Goal: Task Accomplishment & Management: Use online tool/utility

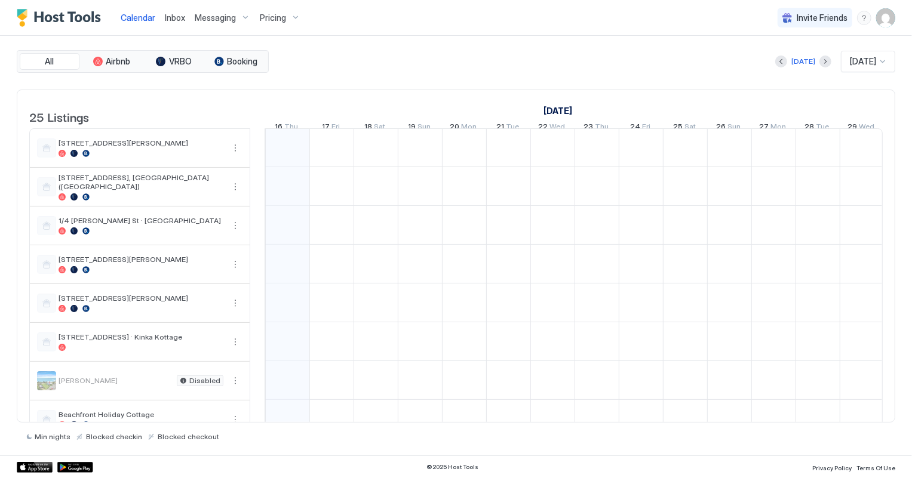
scroll to position [0, 663]
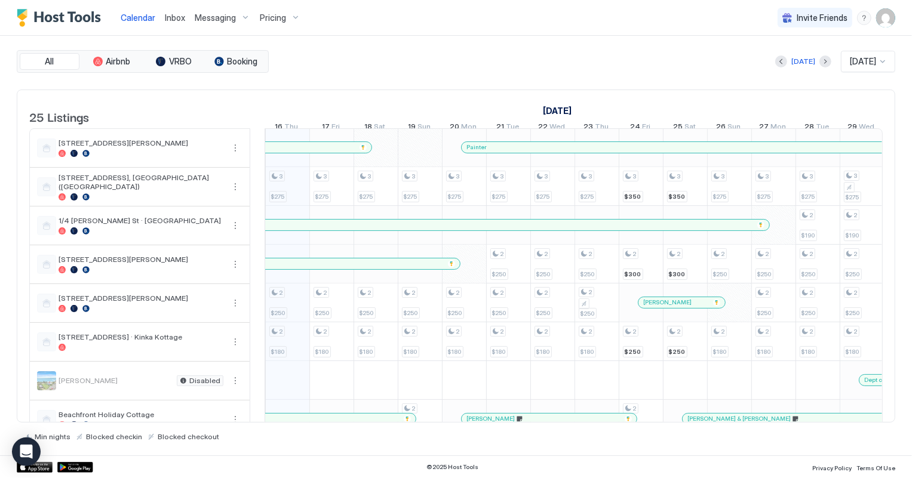
click at [858, 63] on span "[DATE]" at bounding box center [863, 61] width 26 height 11
click at [860, 106] on span "[DATE]" at bounding box center [861, 104] width 24 height 9
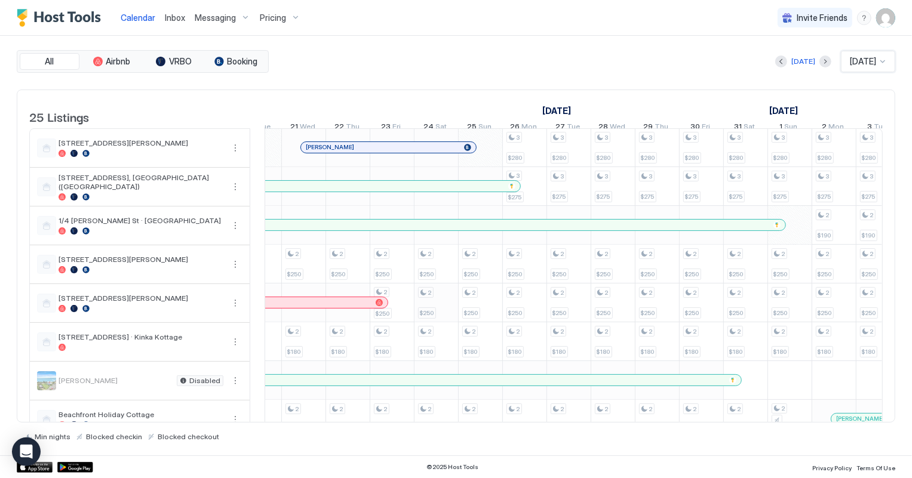
scroll to position [162, 0]
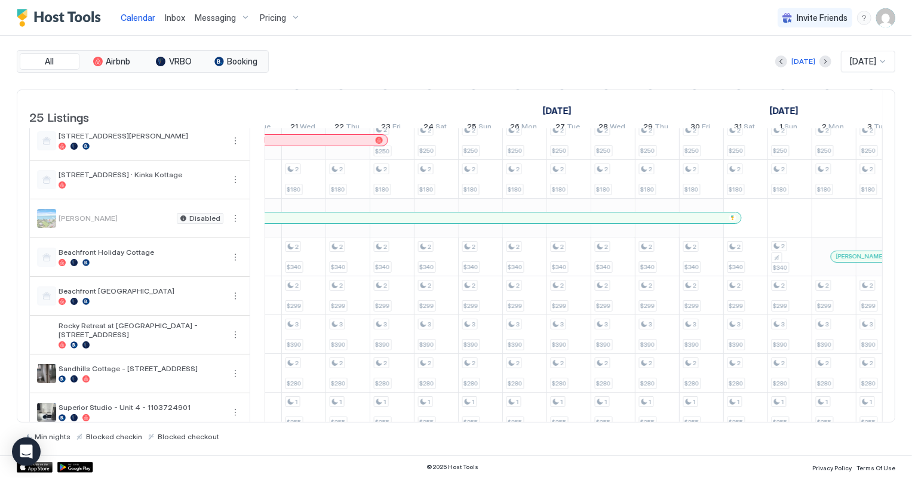
click at [168, 19] on span "Inbox" at bounding box center [175, 18] width 20 height 10
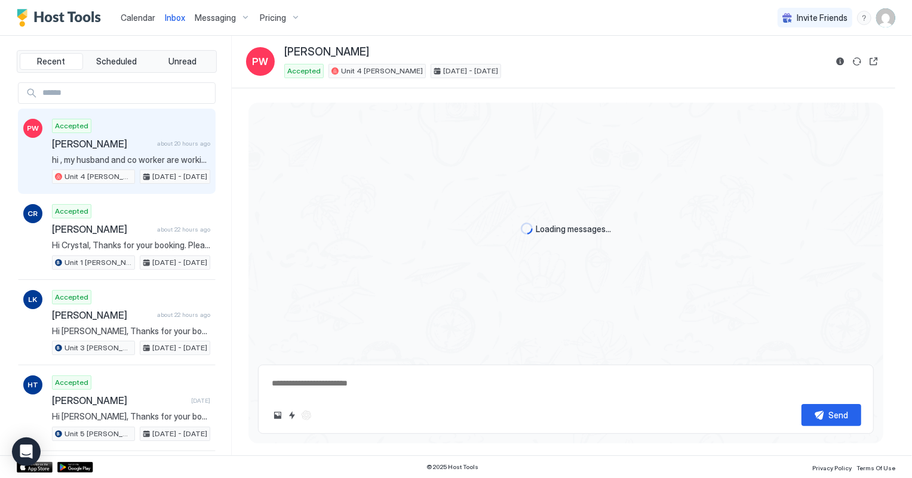
scroll to position [197, 0]
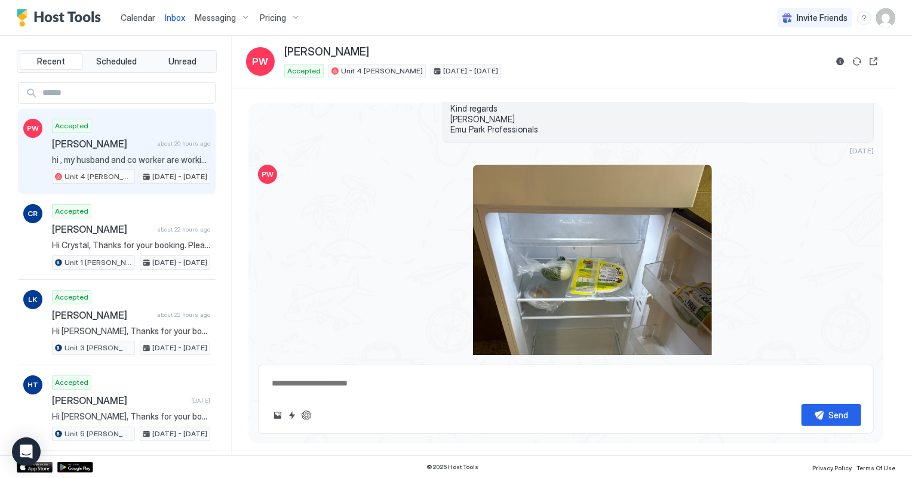
click at [93, 146] on span "[PERSON_NAME]" at bounding box center [102, 144] width 100 height 12
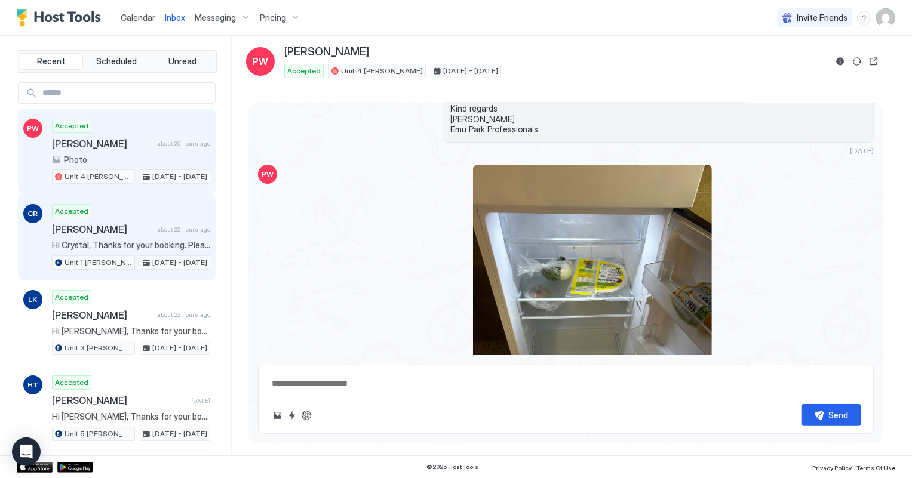
click at [119, 245] on span "Hi Crystal, Thanks for your booking. Please come to [GEOGRAPHIC_DATA], [STREET_…" at bounding box center [131, 245] width 158 height 11
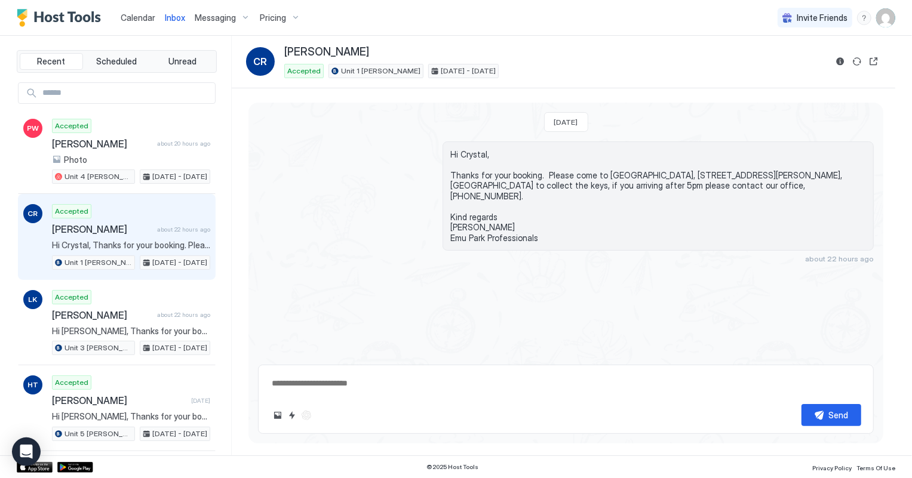
click at [136, 15] on span "Calendar" at bounding box center [138, 18] width 35 height 10
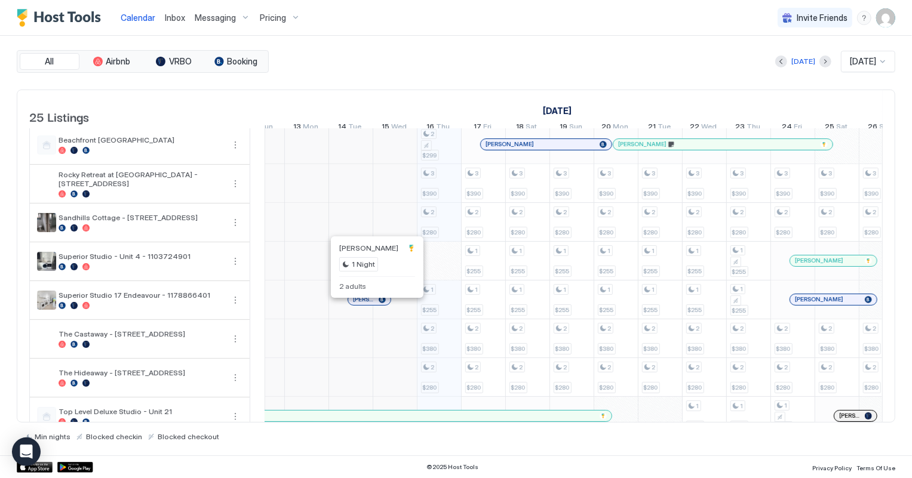
scroll to position [325, 0]
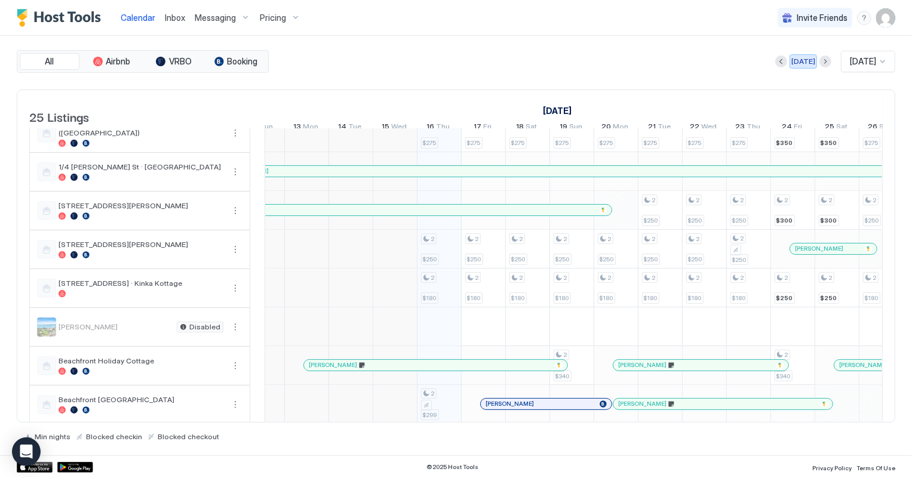
click at [793, 62] on div "[DATE]" at bounding box center [803, 61] width 24 height 11
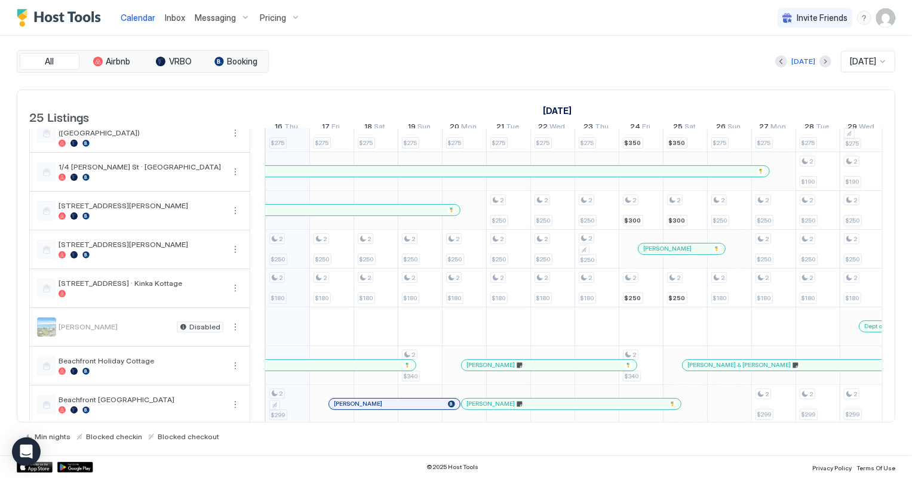
click at [172, 14] on span "Inbox" at bounding box center [175, 18] width 20 height 10
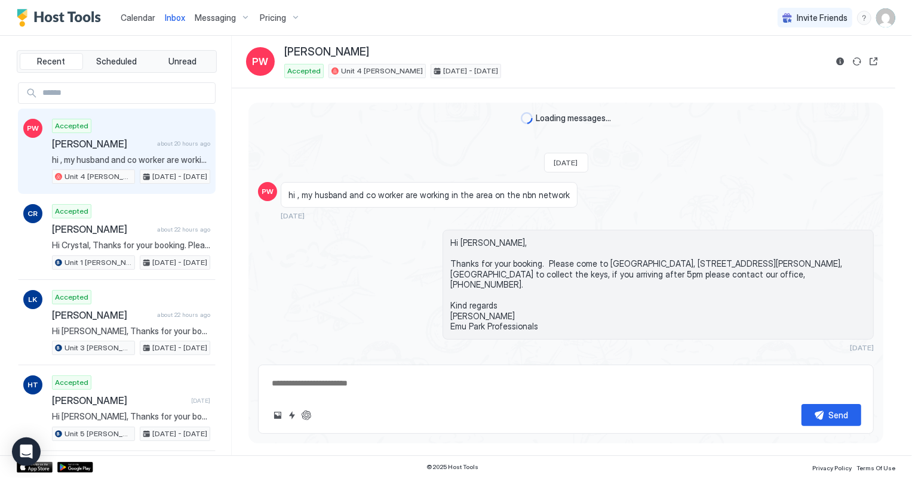
scroll to position [197, 0]
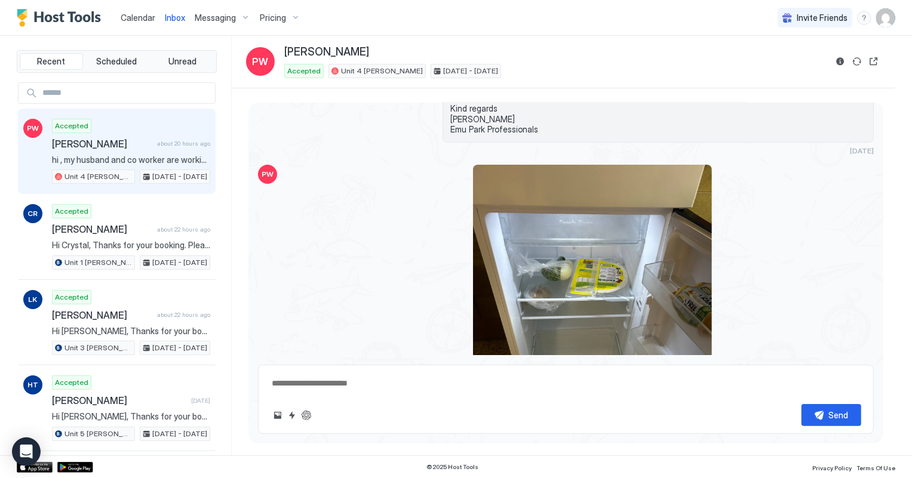
click at [145, 17] on span "Calendar" at bounding box center [138, 18] width 35 height 10
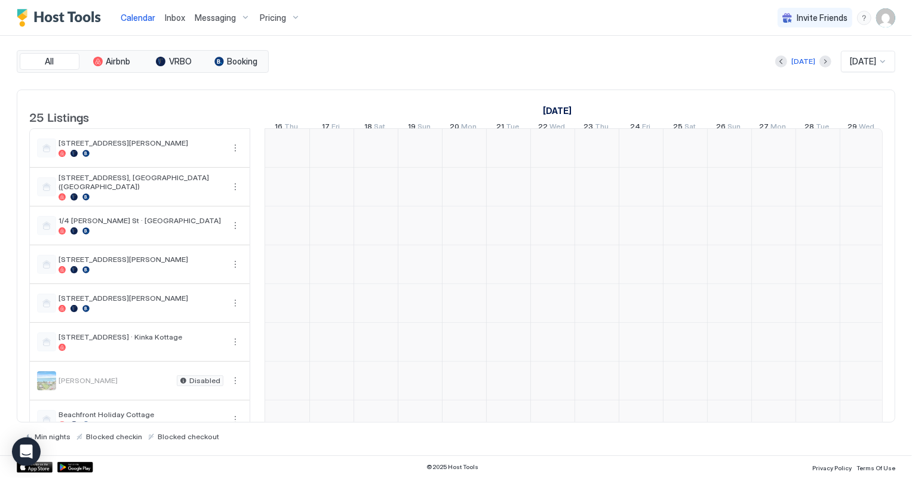
scroll to position [0, 663]
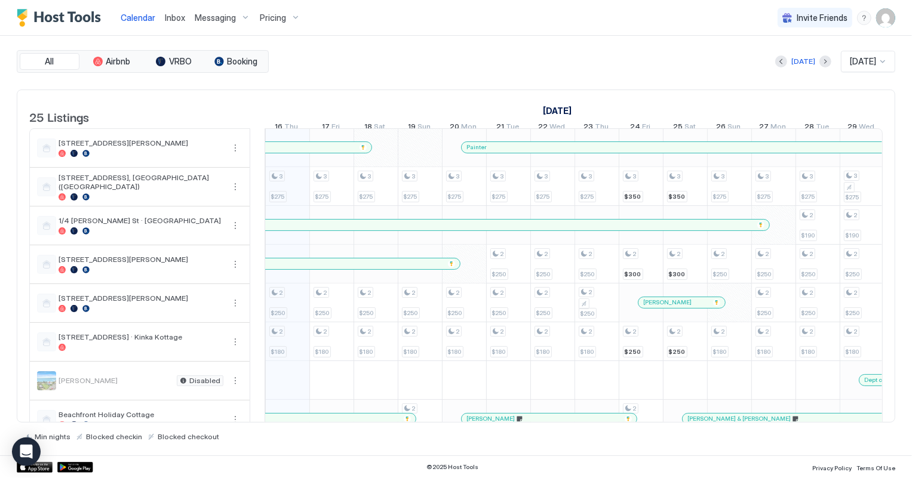
click at [174, 17] on span "Inbox" at bounding box center [175, 18] width 20 height 10
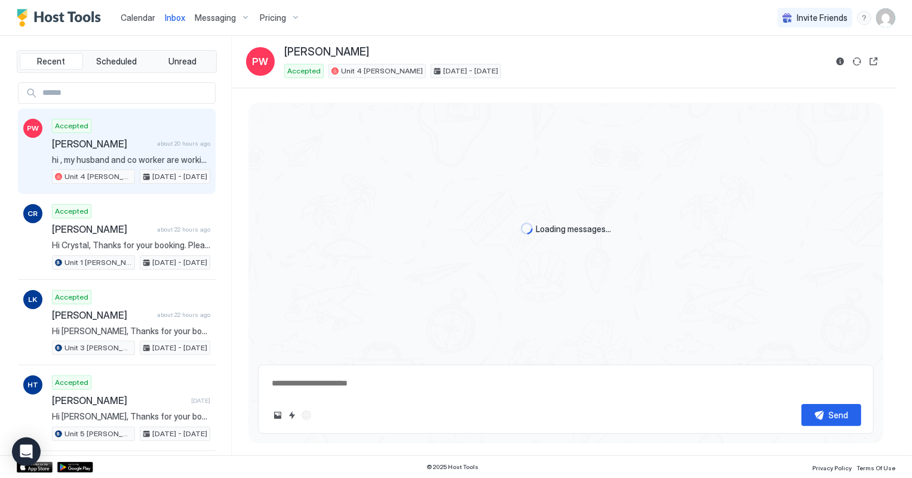
type textarea "*"
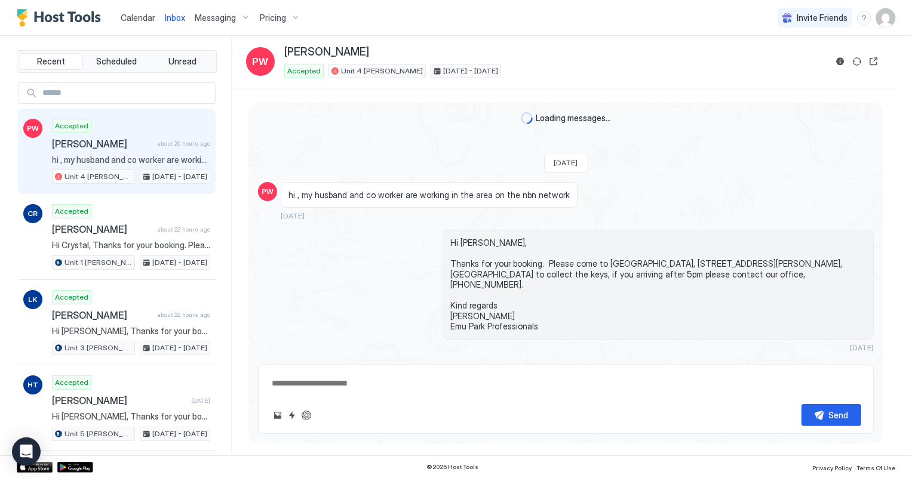
scroll to position [197, 0]
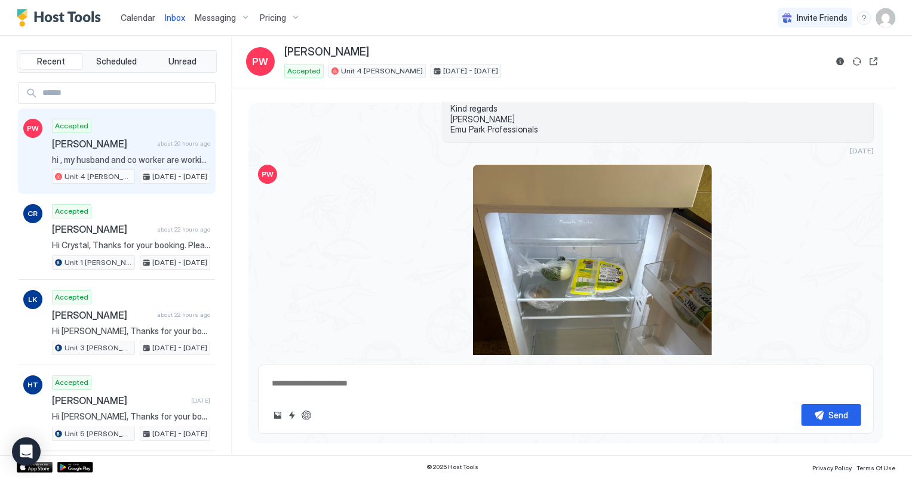
click at [131, 19] on span "Calendar" at bounding box center [138, 18] width 35 height 10
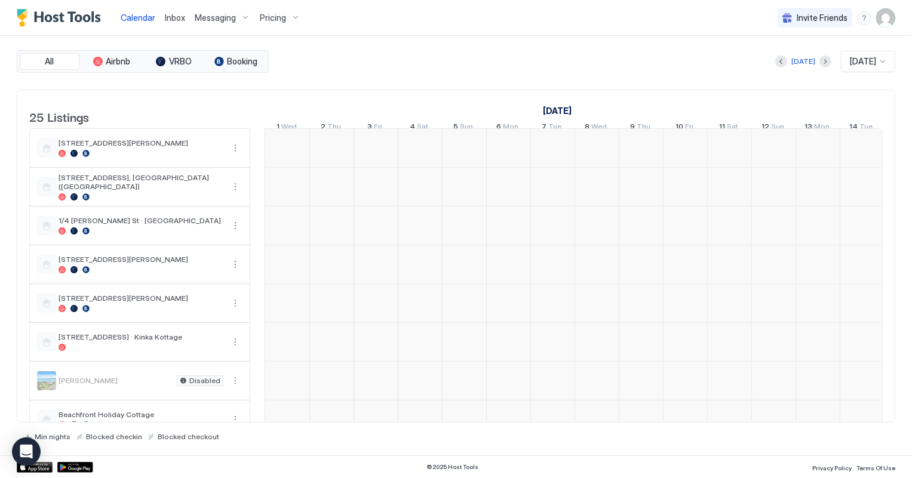
scroll to position [0, 663]
